Goal: Go to known website: Access a specific website the user already knows

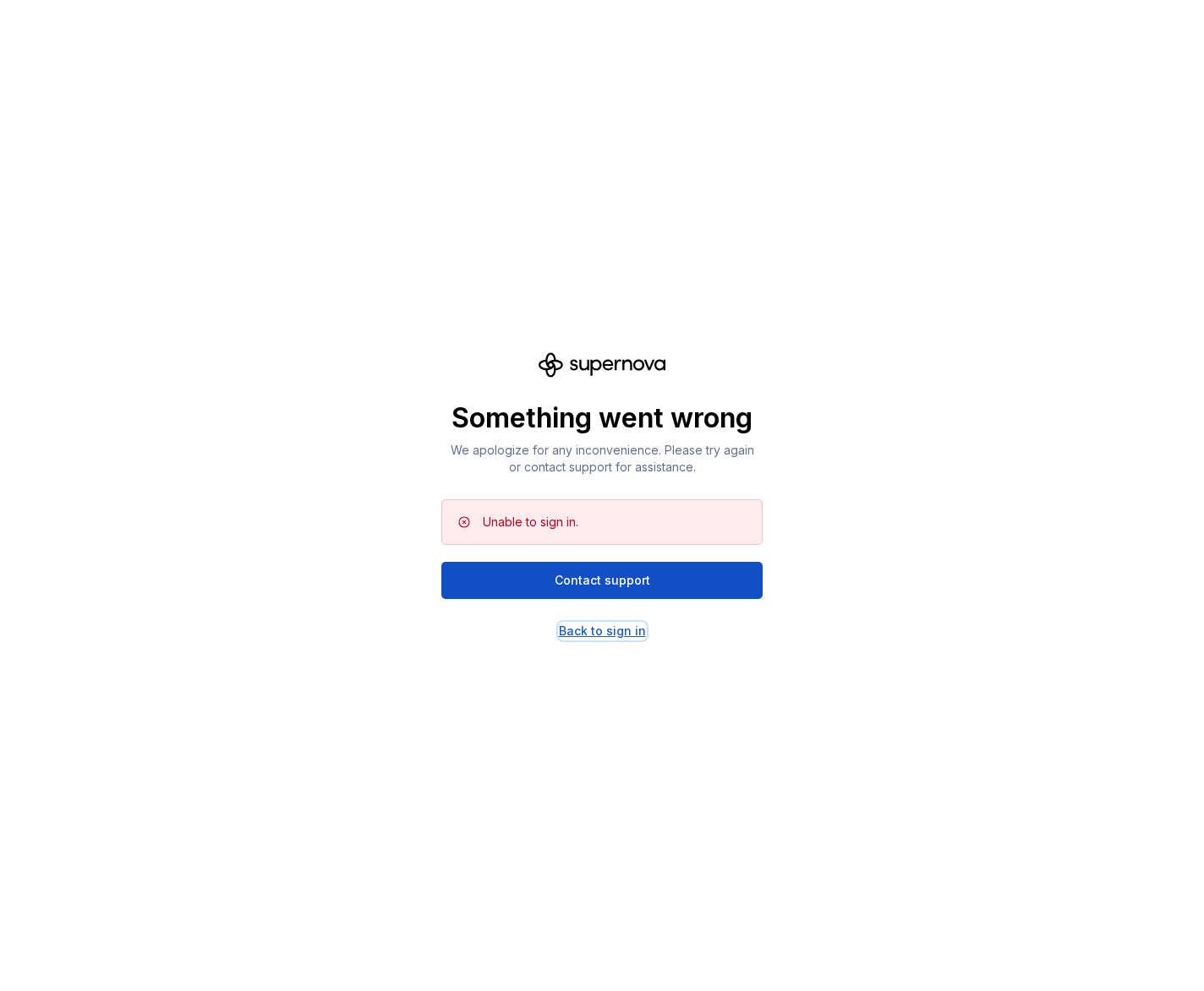
click at [612, 636] on div "Back to sign in" at bounding box center [602, 632] width 87 height 17
